Goal: Go to known website: Access a specific website the user already knows

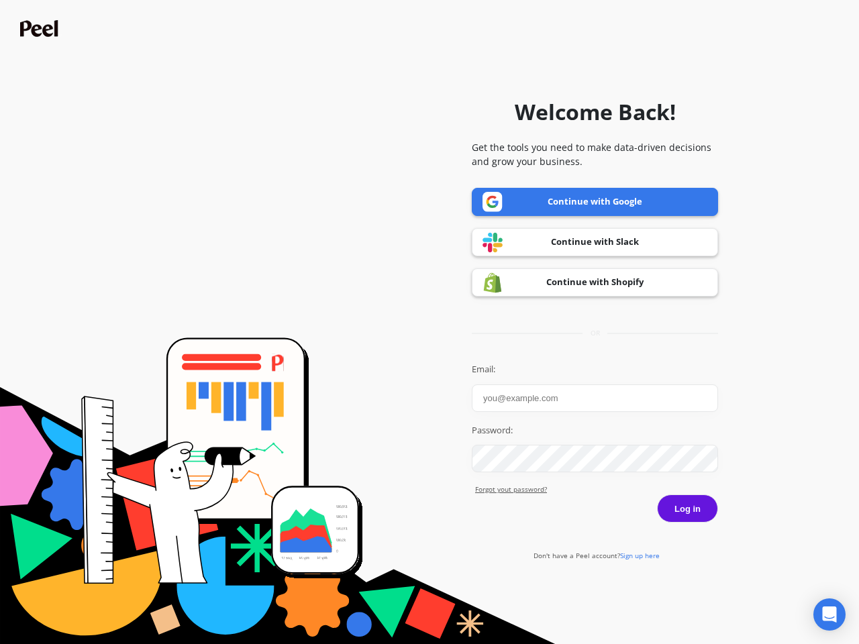
click at [830, 615] on icon "Open Intercom Messenger" at bounding box center [830, 615] width 14 height 16
